Goal: Find specific page/section: Find specific page/section

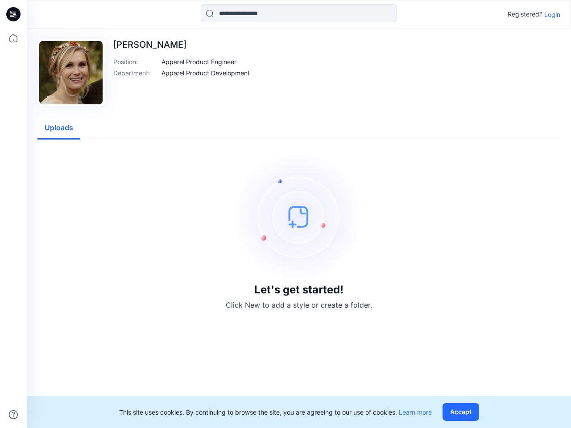
click at [285, 214] on img at bounding box center [299, 217] width 134 height 134
click at [14, 14] on icon at bounding box center [15, 14] width 4 height 0
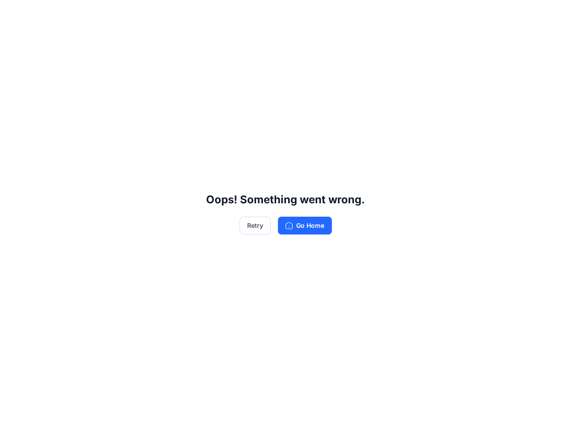
click at [13, 38] on div "Oops! Something went wrong. Retry Go Home" at bounding box center [285, 214] width 571 height 428
click at [13, 415] on div "Oops! Something went wrong. Retry Go Home" at bounding box center [285, 214] width 571 height 428
click at [299, 13] on div "Oops! Something went wrong. Retry Go Home" at bounding box center [285, 214] width 571 height 428
click at [552, 14] on div "Oops! Something went wrong. Retry Go Home" at bounding box center [285, 214] width 571 height 428
click at [199, 62] on div "Oops! Something went wrong. Retry Go Home" at bounding box center [285, 214] width 571 height 428
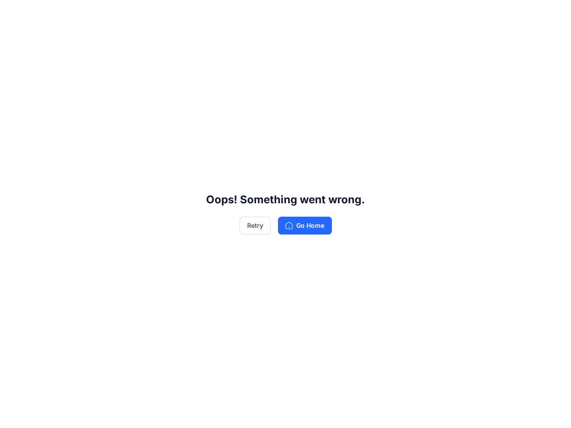
click at [206, 73] on div "Oops! Something went wrong. Retry Go Home" at bounding box center [285, 214] width 571 height 428
click at [59, 128] on div "Oops! Something went wrong. Retry Go Home" at bounding box center [285, 214] width 571 height 428
click at [463, 412] on div "Oops! Something went wrong. Retry Go Home" at bounding box center [285, 214] width 571 height 428
